Goal: Navigation & Orientation: Understand site structure

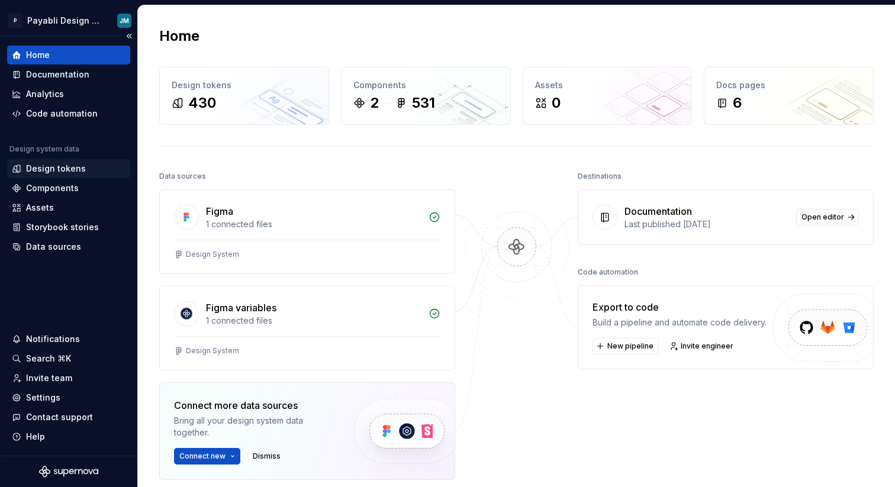
click at [62, 166] on div "Design tokens" at bounding box center [56, 169] width 60 height 12
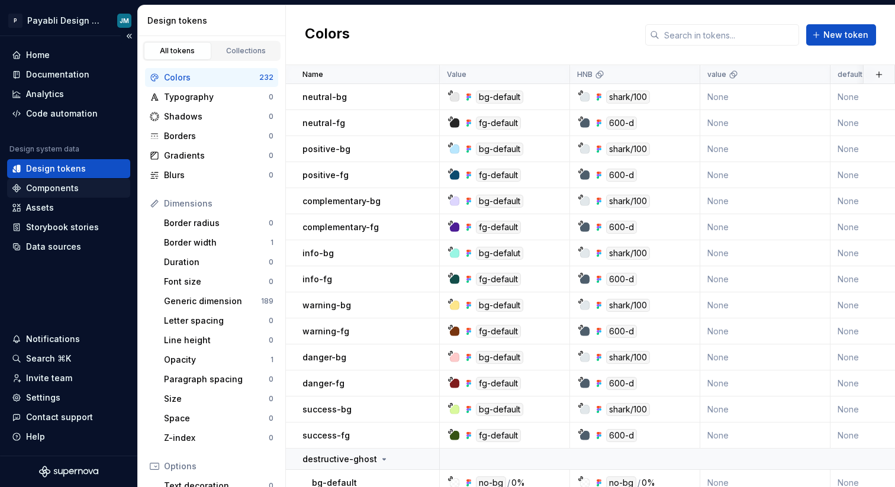
click at [48, 187] on div "Components" at bounding box center [52, 188] width 53 height 12
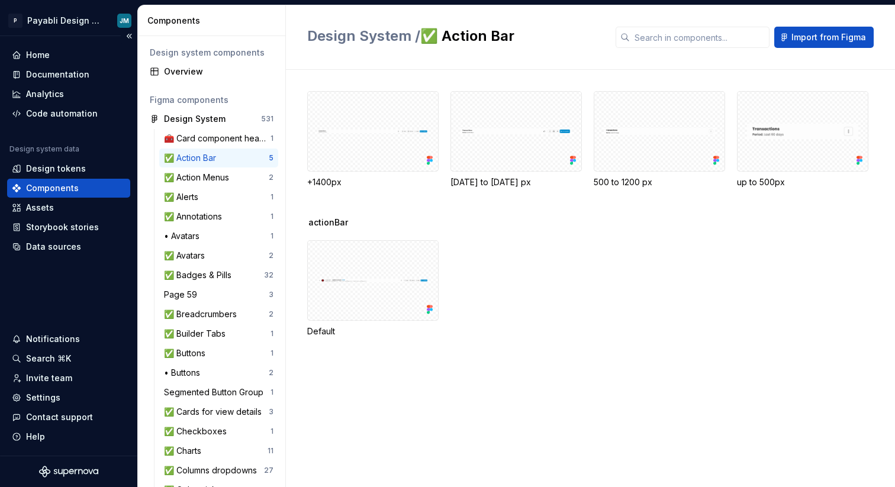
click at [74, 314] on div "Home Documentation Analytics Code automation Design system data Design tokens C…" at bounding box center [68, 246] width 137 height 420
click at [131, 38] on button "Collapse sidebar" at bounding box center [129, 36] width 17 height 17
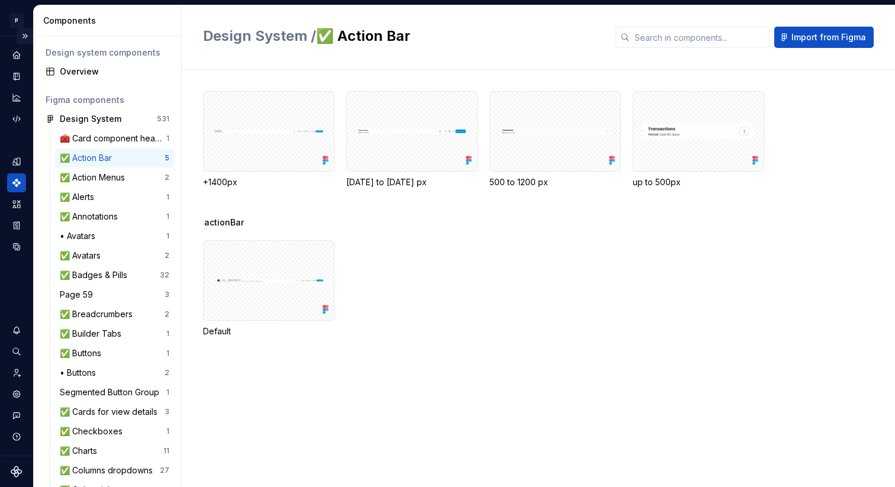
click at [30, 33] on button "Expand sidebar" at bounding box center [25, 36] width 17 height 17
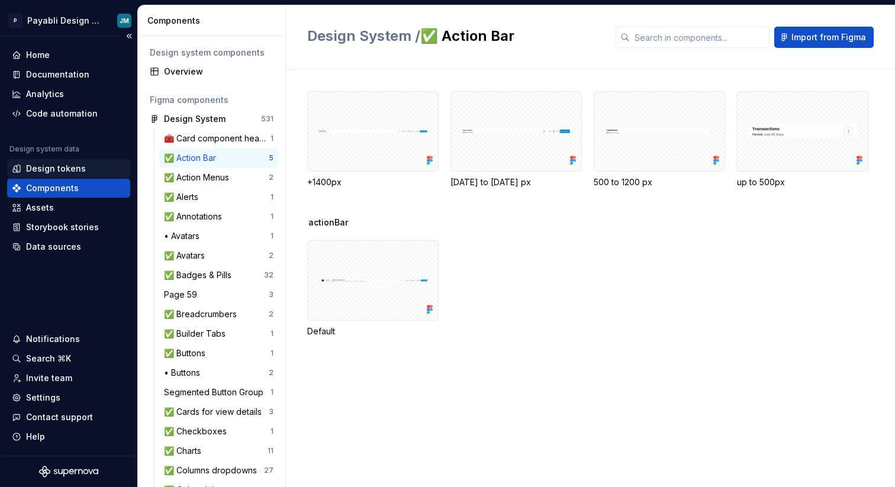
click at [78, 168] on div "Design tokens" at bounding box center [56, 169] width 60 height 12
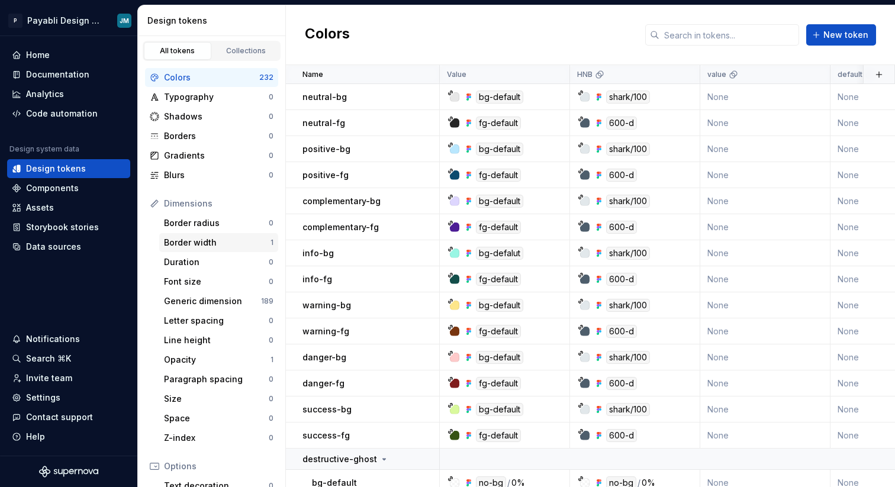
scroll to position [161, 0]
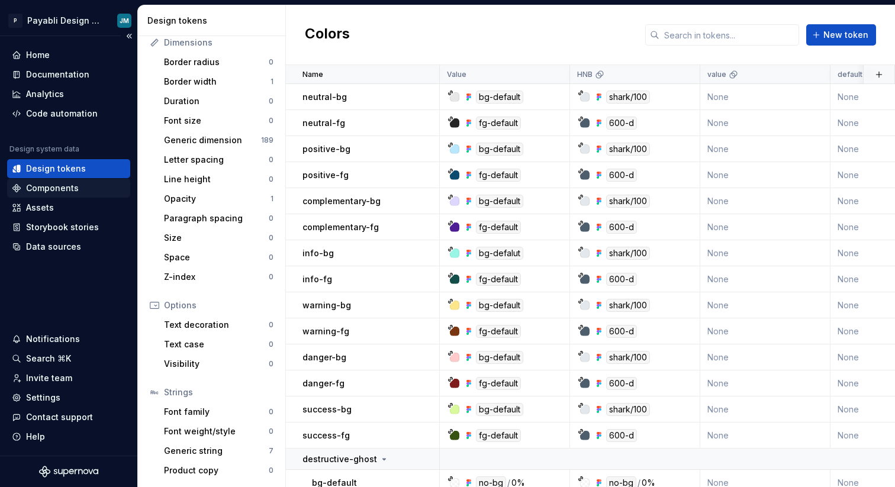
click at [31, 189] on div "Components" at bounding box center [52, 188] width 53 height 12
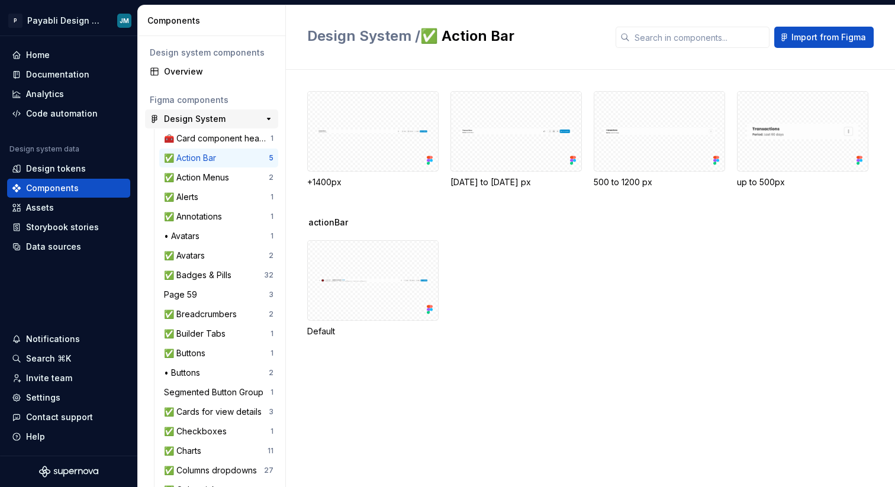
click at [205, 115] on div "Design System" at bounding box center [195, 119] width 62 height 12
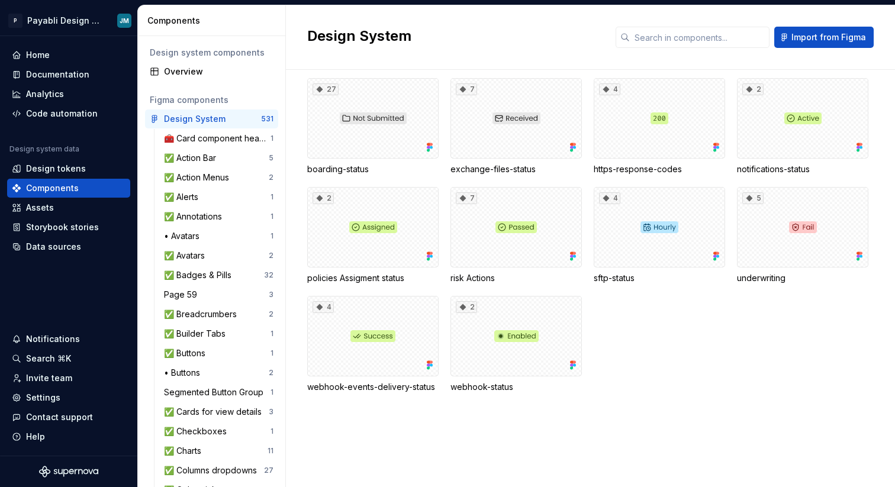
scroll to position [2313, 0]
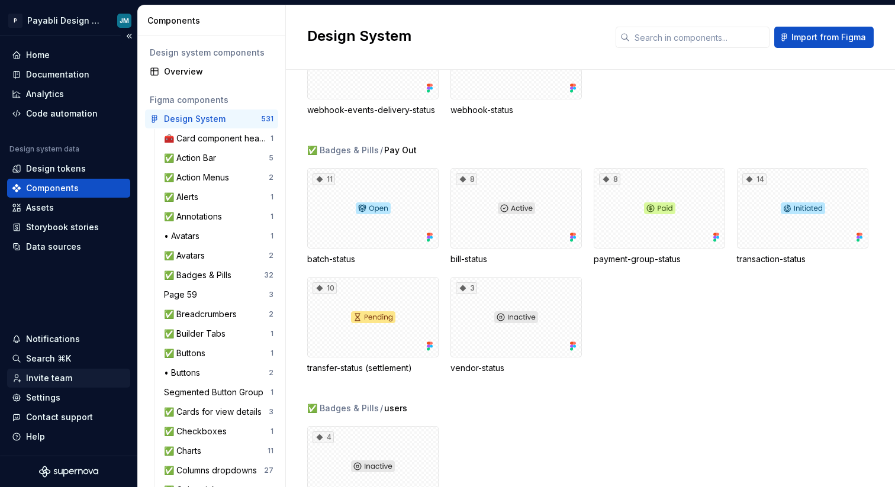
click at [38, 375] on div "Invite team" at bounding box center [49, 378] width 46 height 12
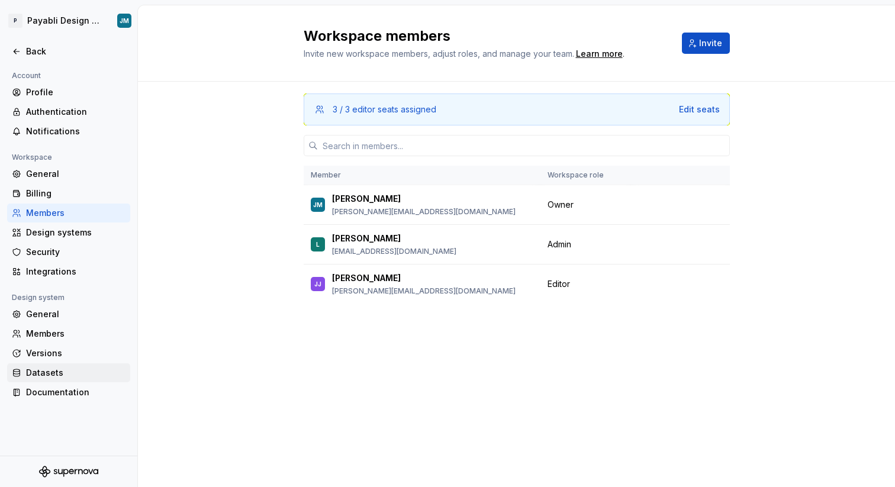
click at [47, 375] on div "Datasets" at bounding box center [75, 373] width 99 height 12
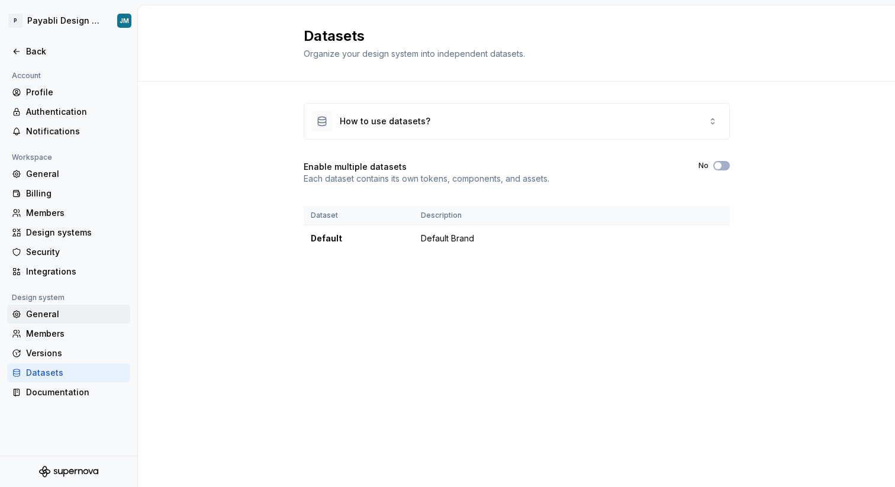
click at [53, 315] on div "General" at bounding box center [75, 315] width 99 height 12
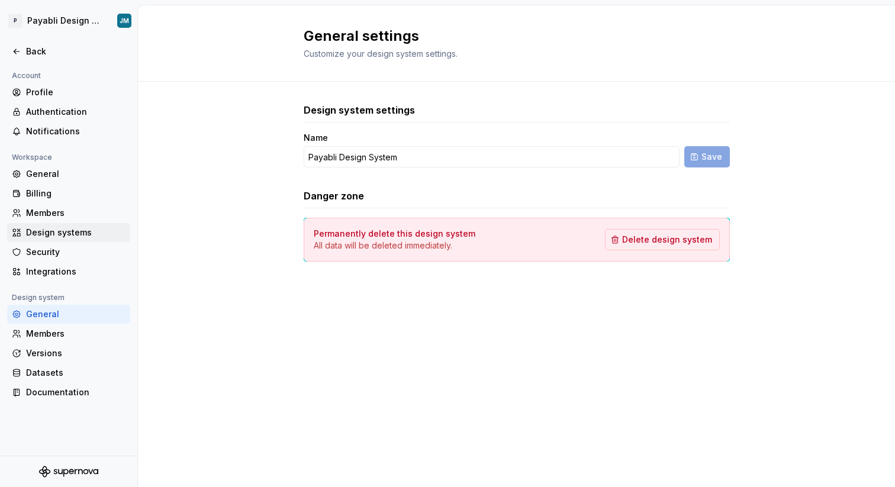
click at [44, 239] on div "Design systems" at bounding box center [68, 232] width 123 height 19
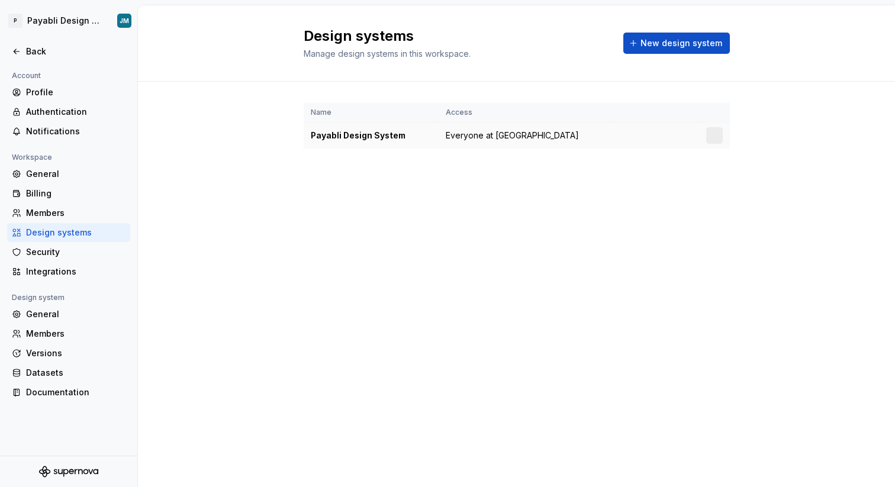
click at [362, 132] on div "Payabli Design System" at bounding box center [371, 136] width 121 height 12
click at [37, 169] on div "General" at bounding box center [75, 174] width 99 height 12
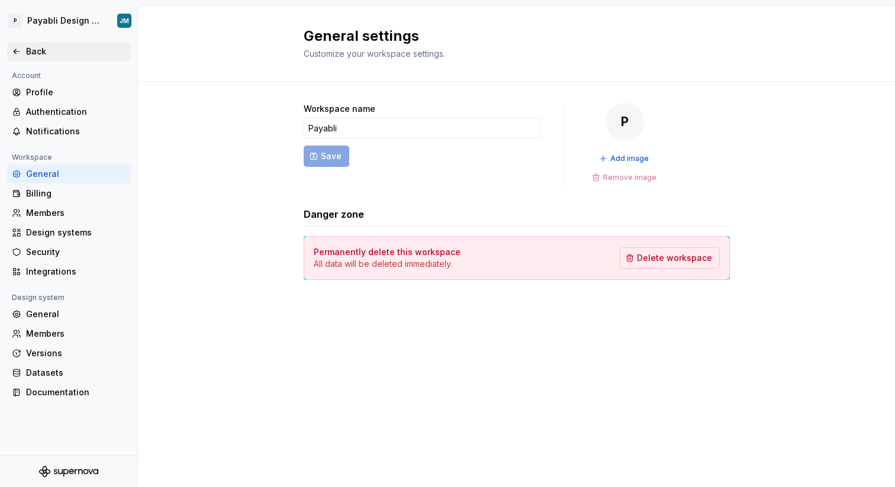
click at [19, 50] on icon at bounding box center [16, 51] width 9 height 9
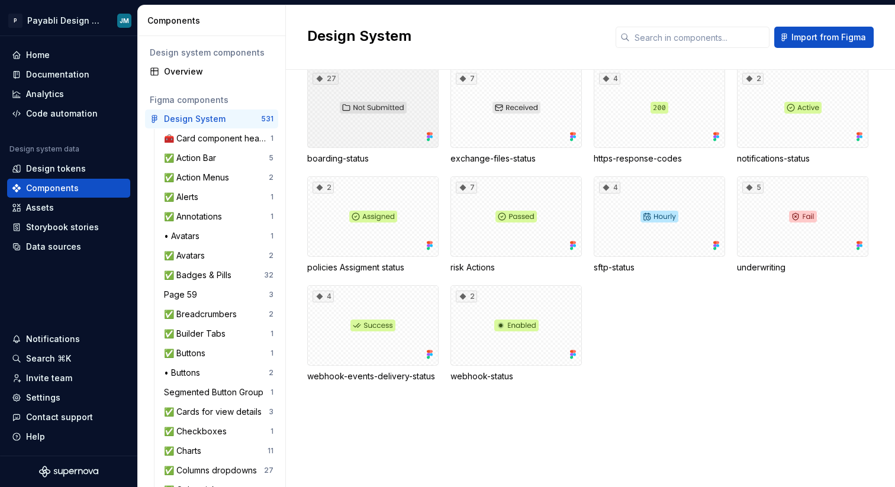
scroll to position [2219, 0]
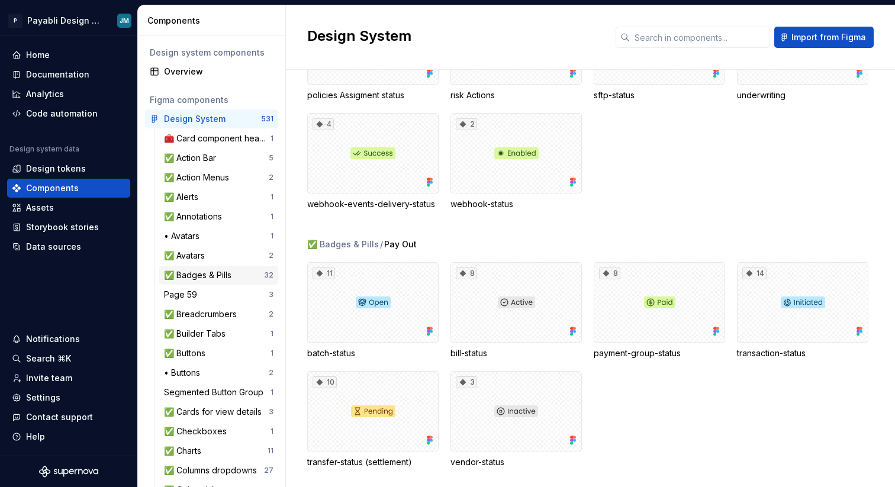
click at [186, 276] on div "✅ Badges & Pills" at bounding box center [200, 275] width 72 height 12
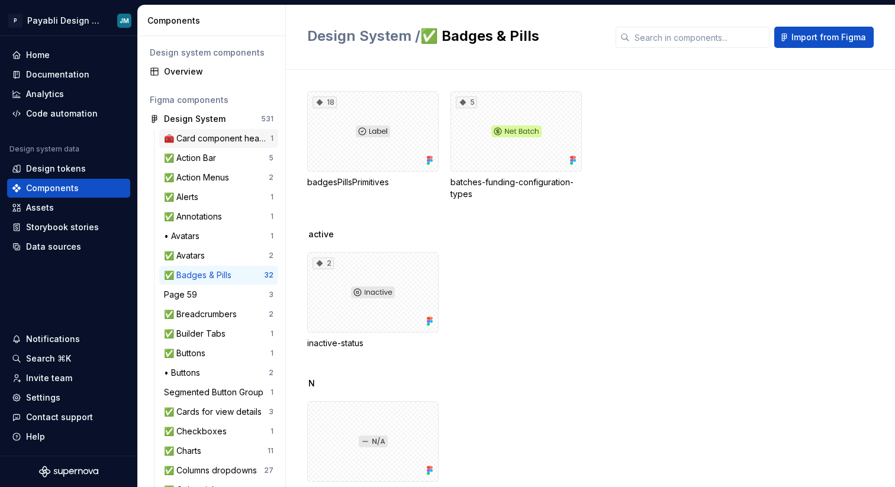
click at [197, 140] on div "🧰 Card component headings (internal)" at bounding box center [217, 139] width 107 height 12
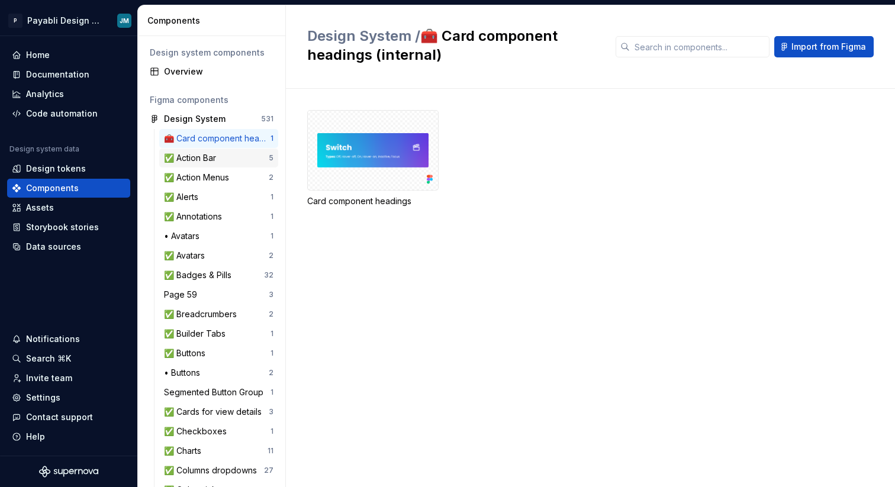
click at [190, 156] on div "✅ Action Bar" at bounding box center [192, 158] width 57 height 12
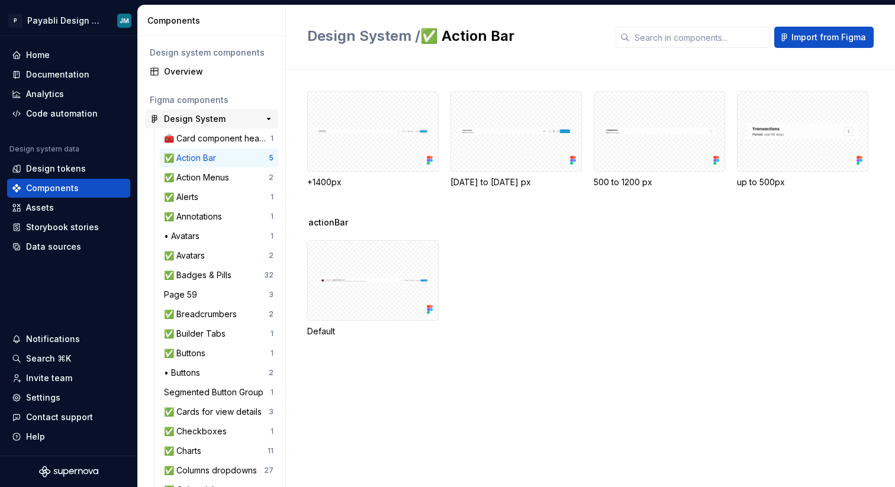
click at [223, 121] on div "Design System" at bounding box center [195, 119] width 62 height 12
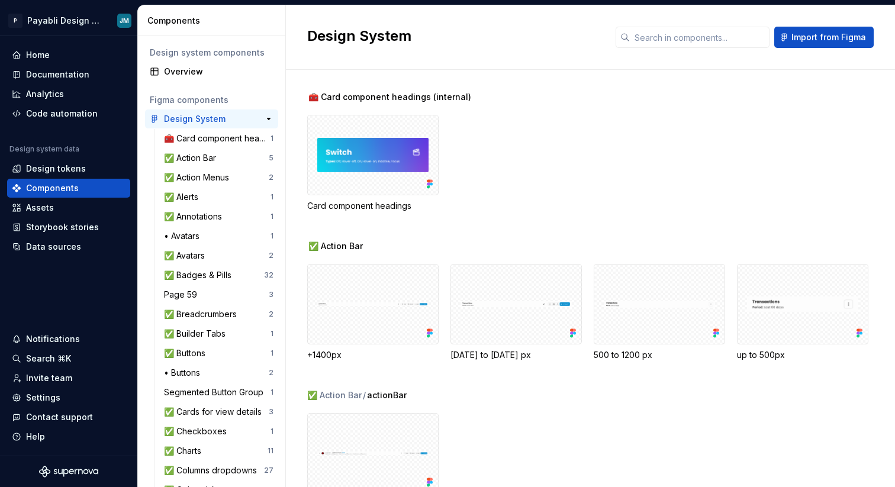
click at [223, 120] on div "Design System" at bounding box center [195, 119] width 62 height 12
click at [37, 112] on div "Code automation" at bounding box center [62, 114] width 72 height 12
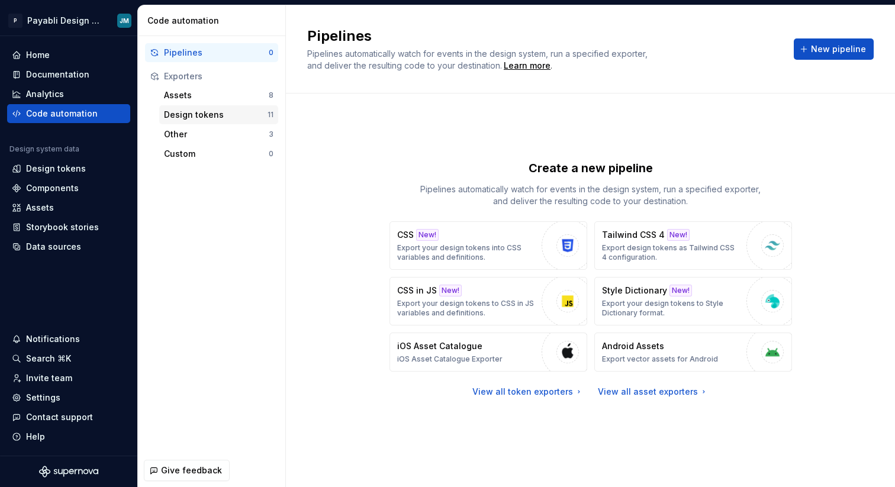
click at [176, 120] on div "Design tokens" at bounding box center [216, 115] width 104 height 12
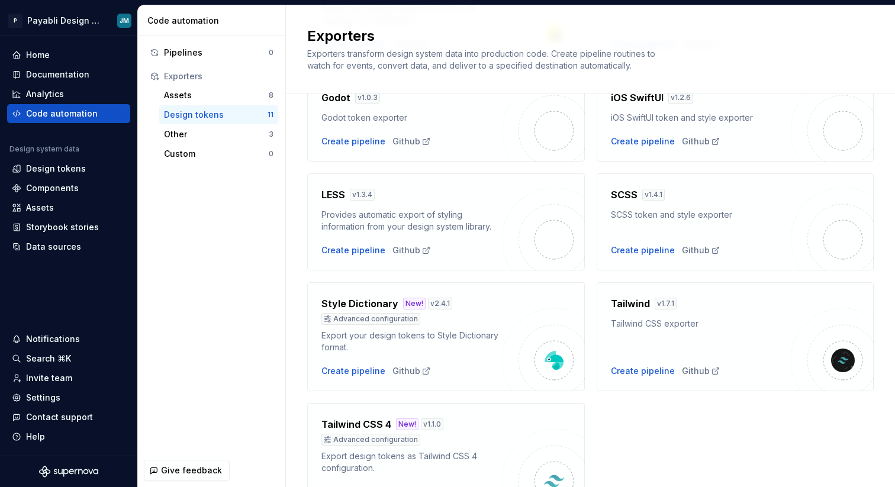
scroll to position [378, 0]
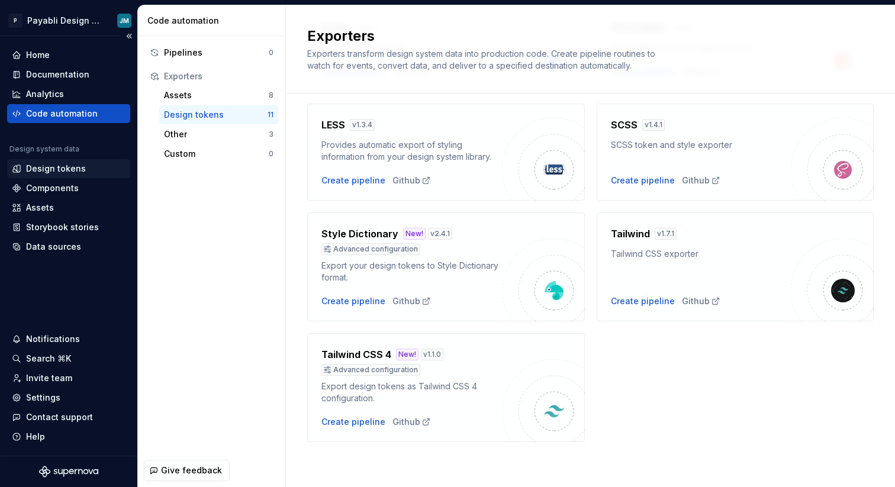
click at [52, 168] on div "Design tokens" at bounding box center [56, 169] width 60 height 12
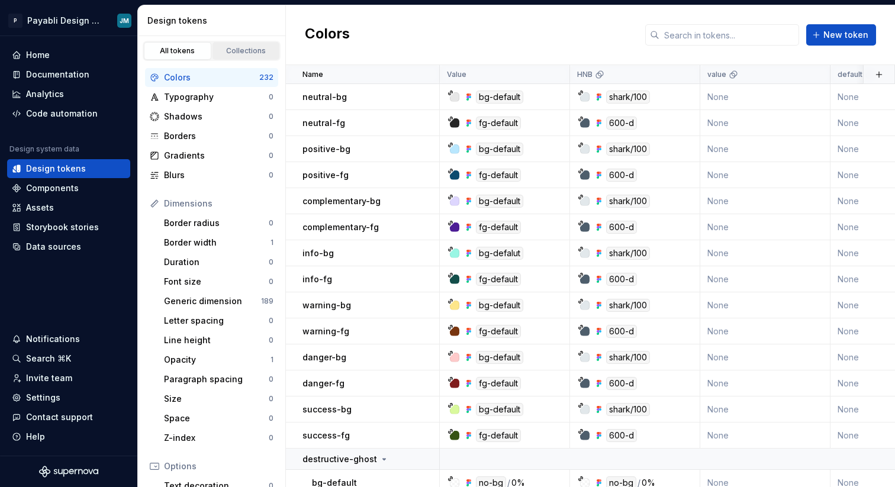
click at [244, 59] on link "Collections" at bounding box center [247, 51] width 68 height 18
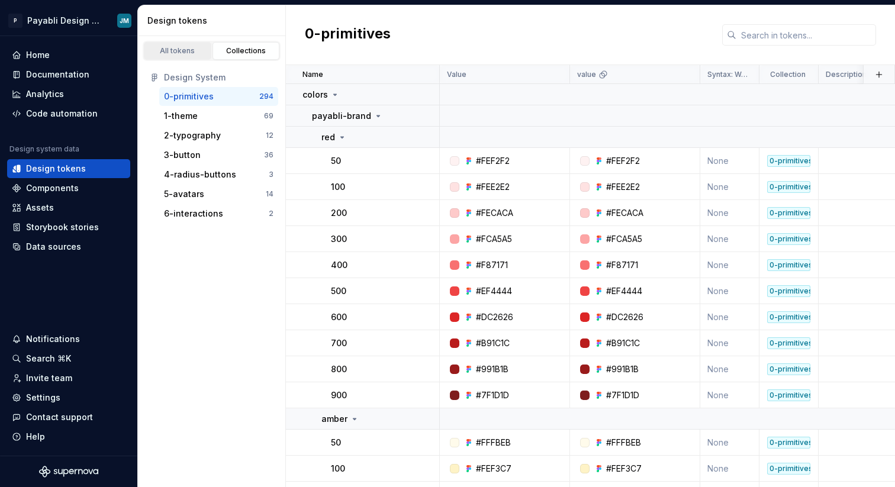
click at [172, 52] on div "All tokens" at bounding box center [177, 50] width 59 height 9
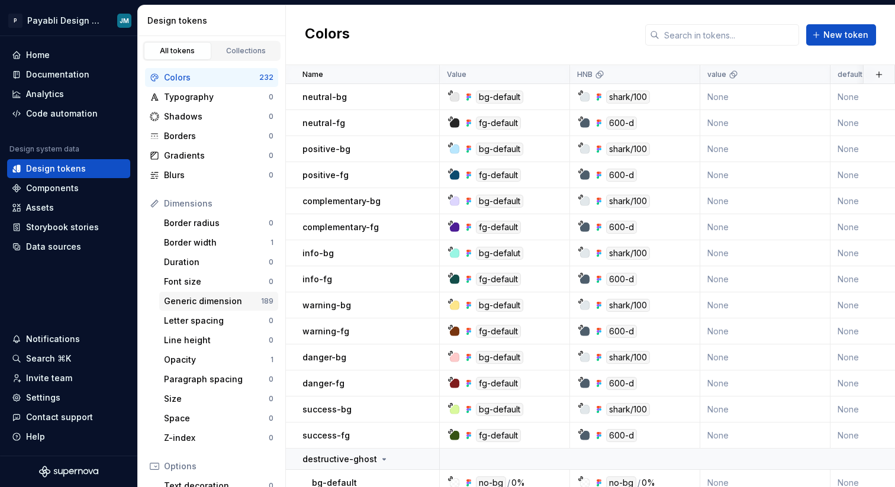
click at [216, 310] on div "Generic dimension 189" at bounding box center [218, 301] width 119 height 19
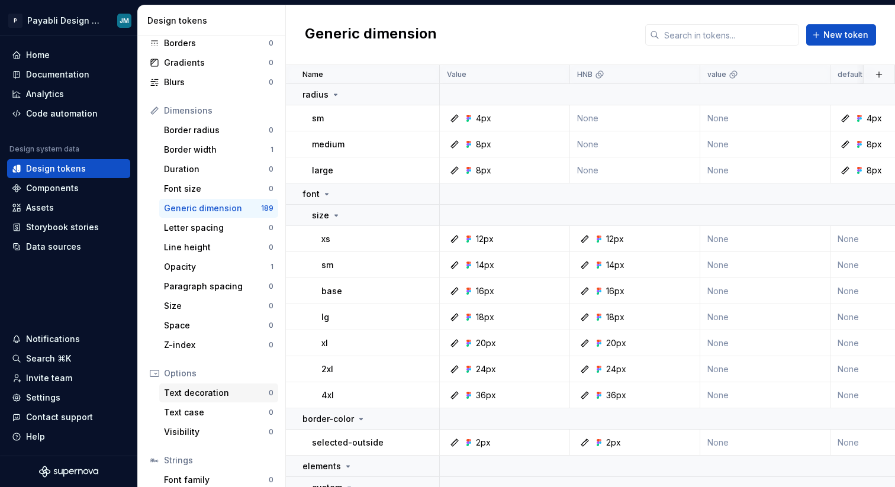
scroll to position [77, 0]
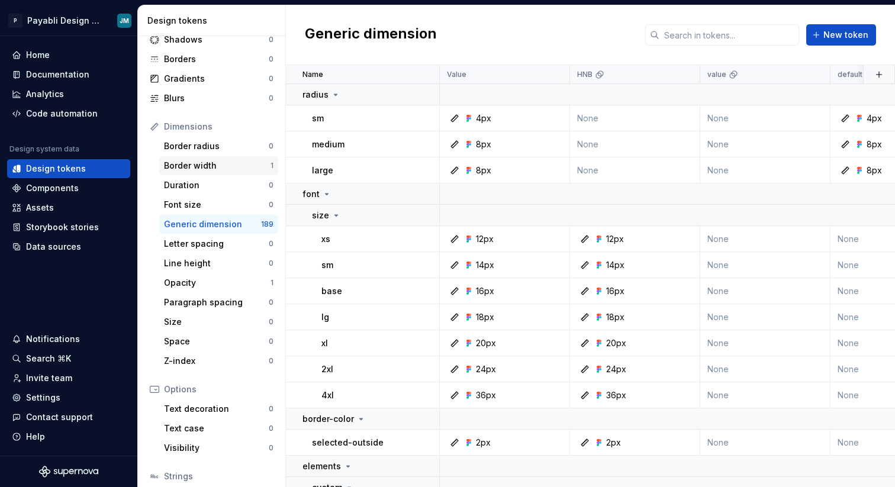
click at [188, 169] on div "Border width" at bounding box center [217, 166] width 107 height 12
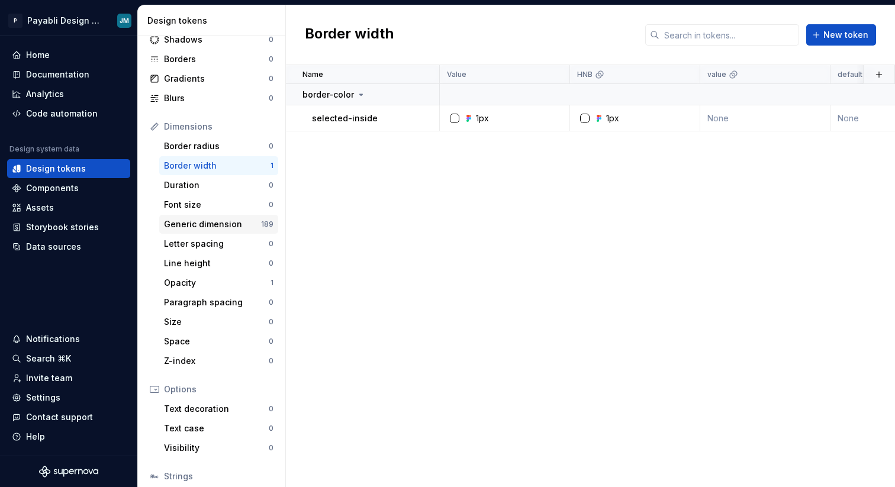
click at [208, 228] on div "Generic dimension" at bounding box center [212, 225] width 97 height 12
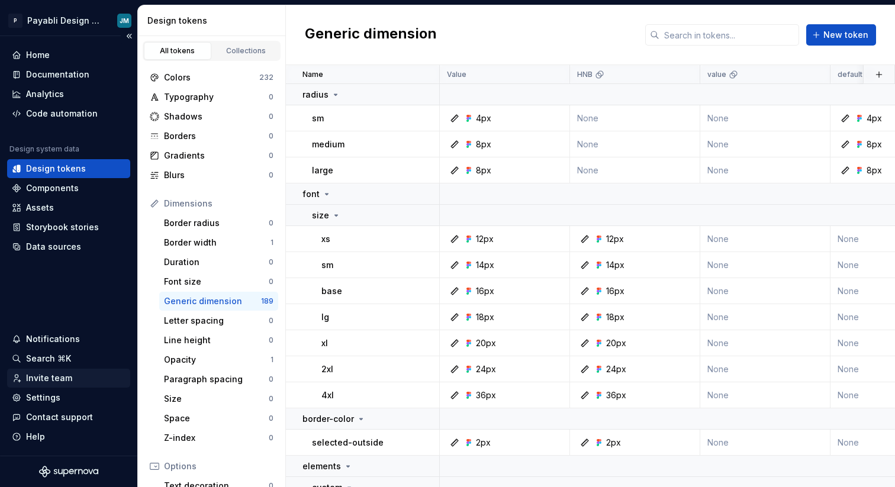
click at [58, 374] on div "Invite team" at bounding box center [49, 378] width 46 height 12
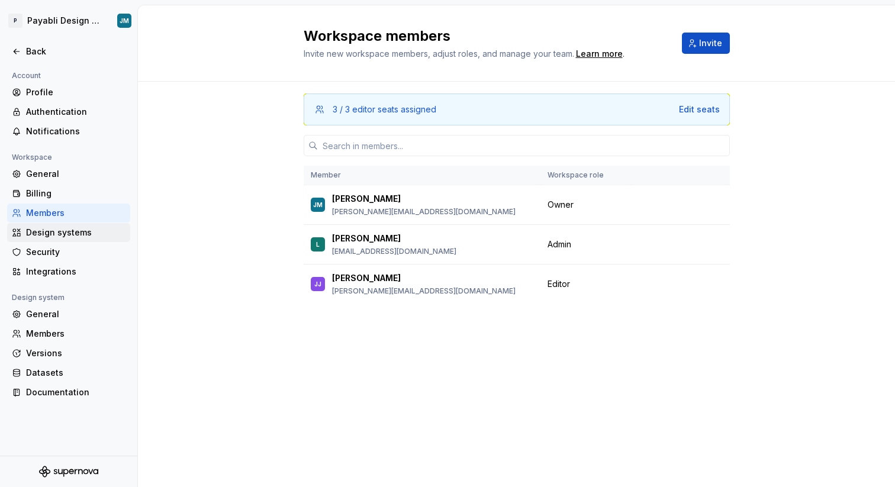
click at [65, 236] on div "Design systems" at bounding box center [75, 233] width 99 height 12
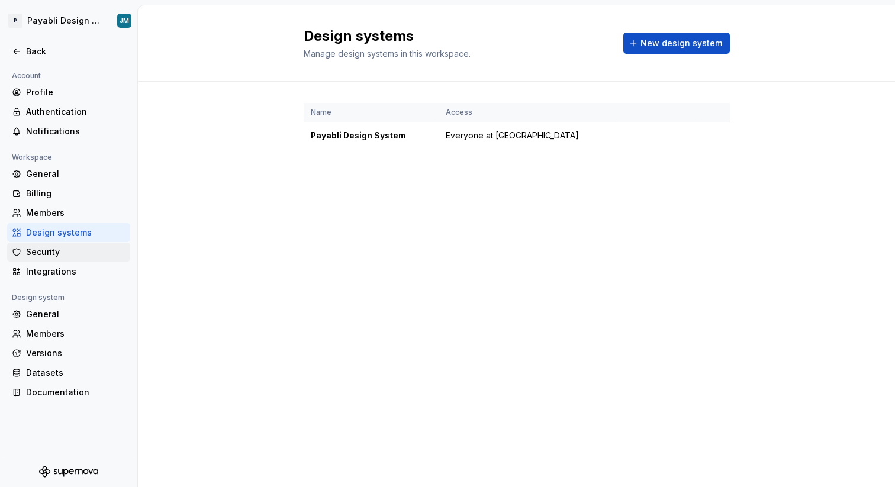
click at [41, 251] on div "Security" at bounding box center [75, 252] width 99 height 12
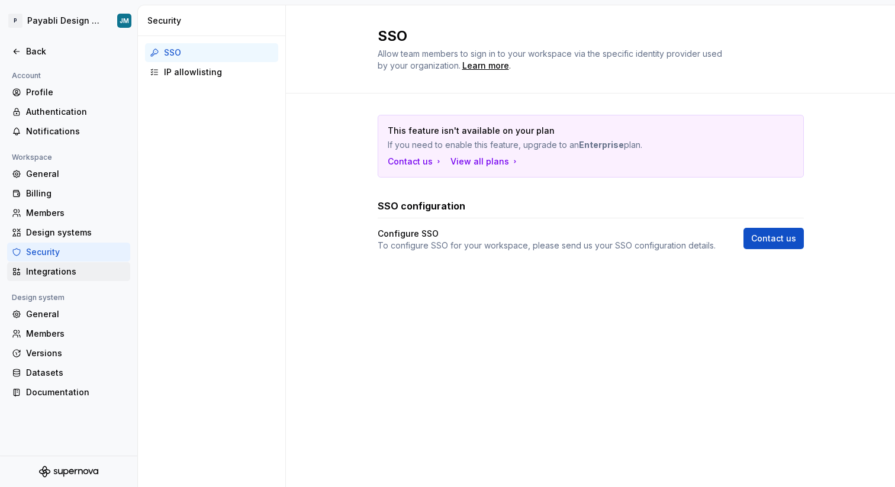
click at [54, 273] on div "Integrations" at bounding box center [75, 272] width 99 height 12
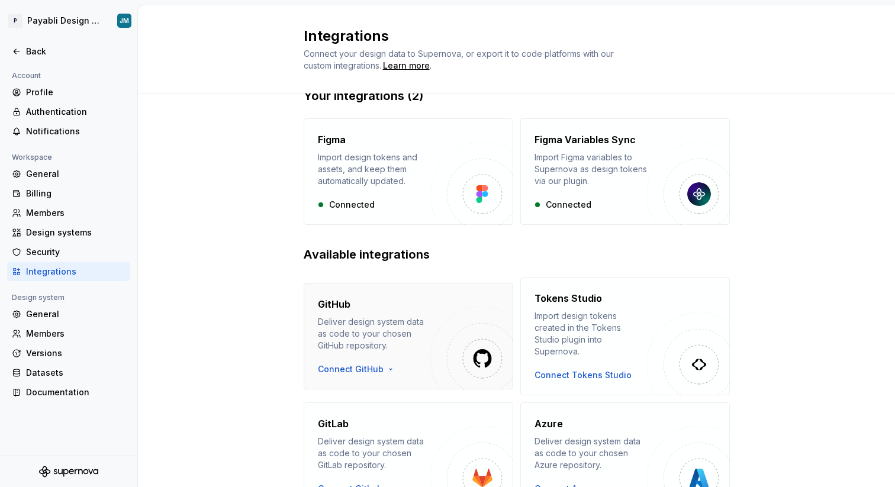
scroll to position [33, 0]
